Goal: Navigation & Orientation: Find specific page/section

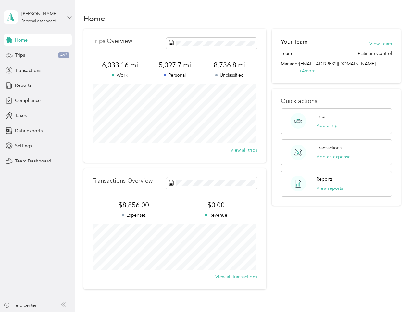
click at [206, 156] on div "Trips Overview 6,033.16 mi Work 5,097.7 mi Personal 8,736.8 mi Unclassified Vie…" at bounding box center [174, 96] width 183 height 134
click at [38, 17] on div "[PERSON_NAME]" at bounding box center [41, 13] width 41 height 7
click at [38, 40] on div "You’re signed in as [EMAIL_ADDRESS][DOMAIN_NAME] Team dashboard Personal dashbo…" at bounding box center [72, 57] width 137 height 66
click at [9, 40] on div "You’re signed in as [EMAIL_ADDRESS][DOMAIN_NAME] Team dashboard Personal dashbo…" at bounding box center [72, 57] width 137 height 66
click at [38, 55] on div "Trips 463" at bounding box center [38, 55] width 68 height 12
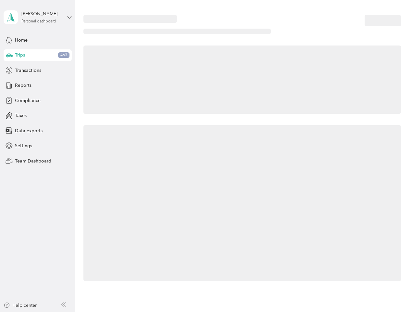
click at [9, 55] on icon at bounding box center [9, 54] width 7 height 3
click at [38, 70] on span "Transactions" at bounding box center [28, 70] width 26 height 7
click at [9, 70] on icon at bounding box center [9, 70] width 7 height 7
click at [38, 85] on div "Reports" at bounding box center [38, 86] width 68 height 12
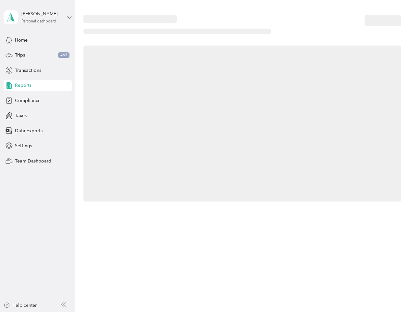
click at [9, 85] on icon at bounding box center [9, 85] width 7 height 7
